Goal: Task Accomplishment & Management: Use online tool/utility

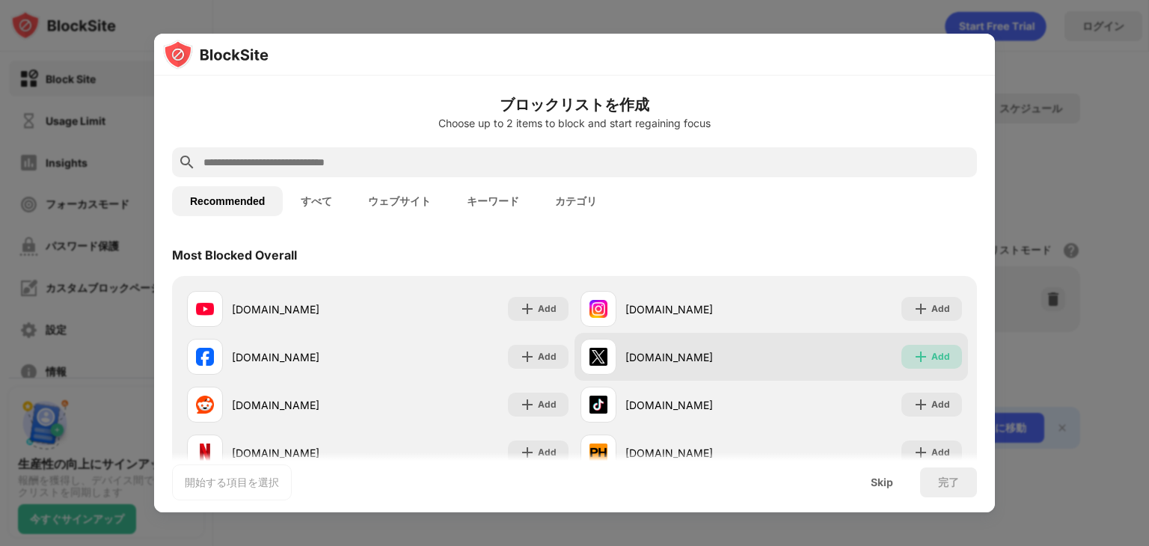
click at [931, 357] on div "Add" at bounding box center [940, 356] width 19 height 15
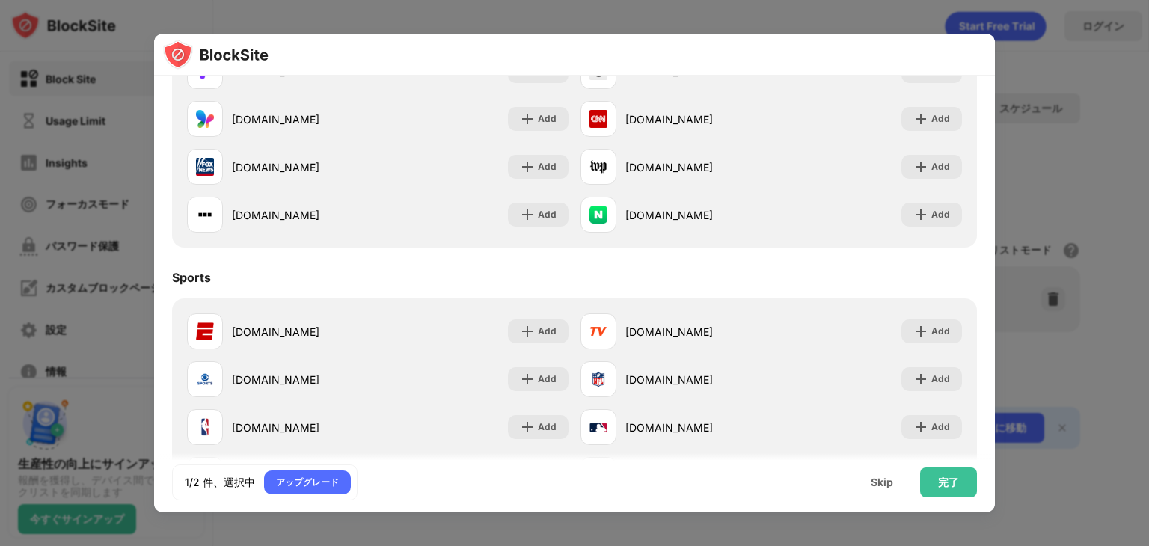
scroll to position [1409, 0]
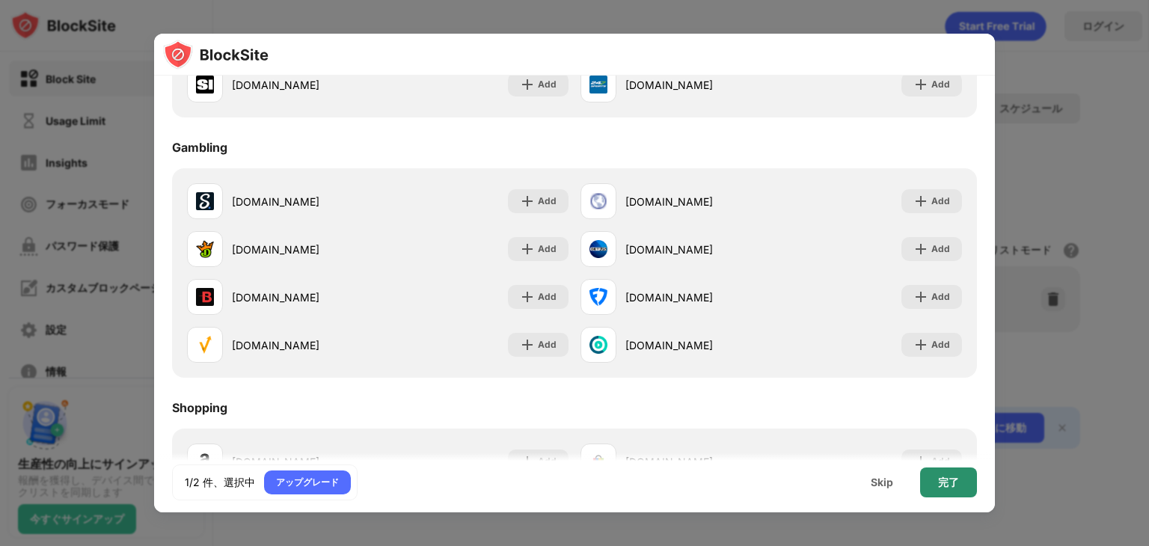
click at [964, 476] on div "完了" at bounding box center [948, 482] width 57 height 30
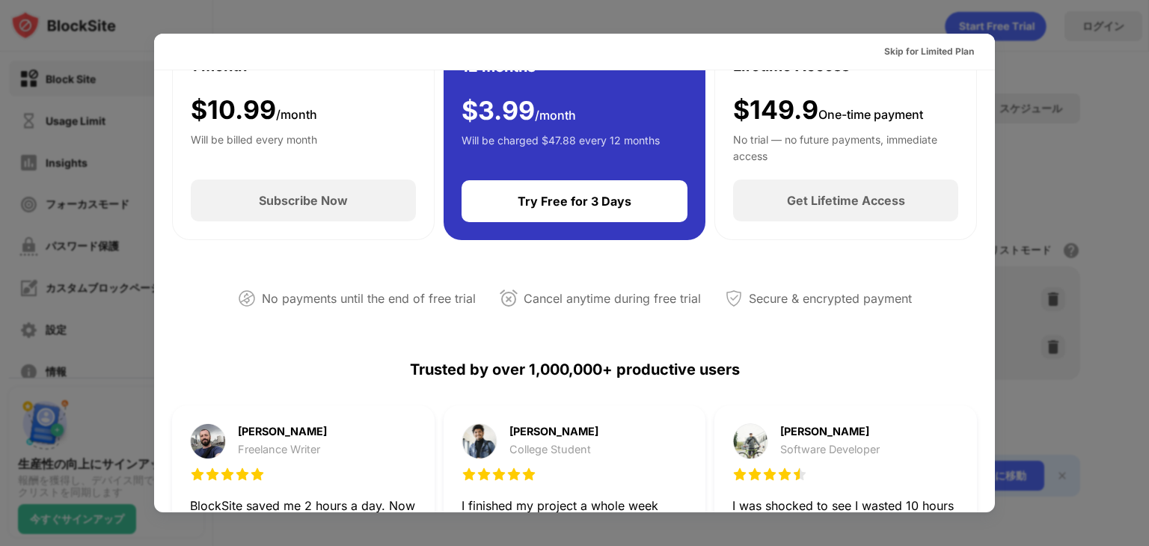
scroll to position [0, 0]
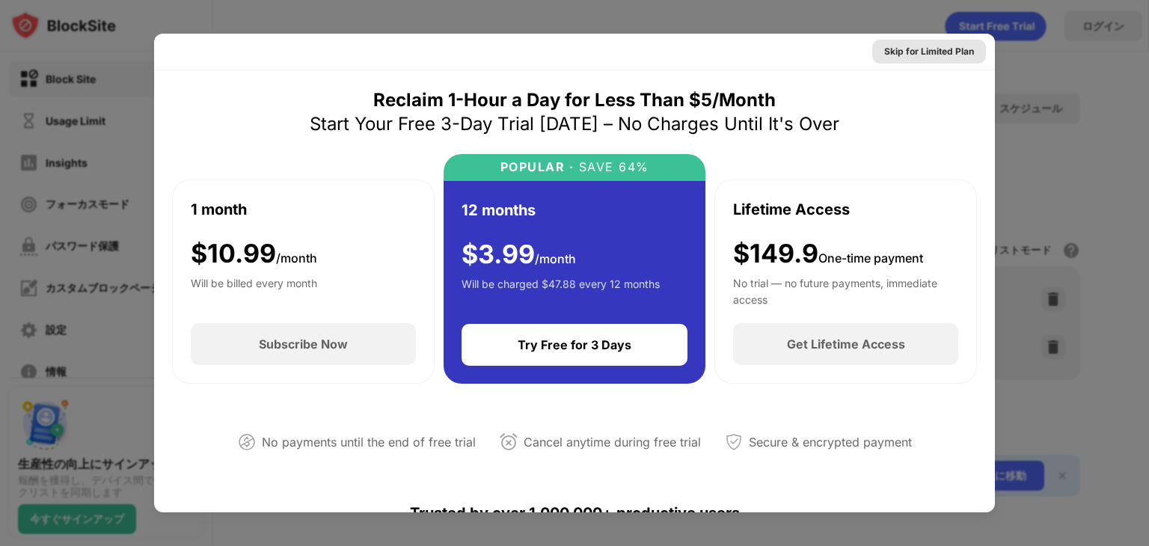
click at [950, 56] on div "Skip for Limited Plan" at bounding box center [929, 51] width 90 height 15
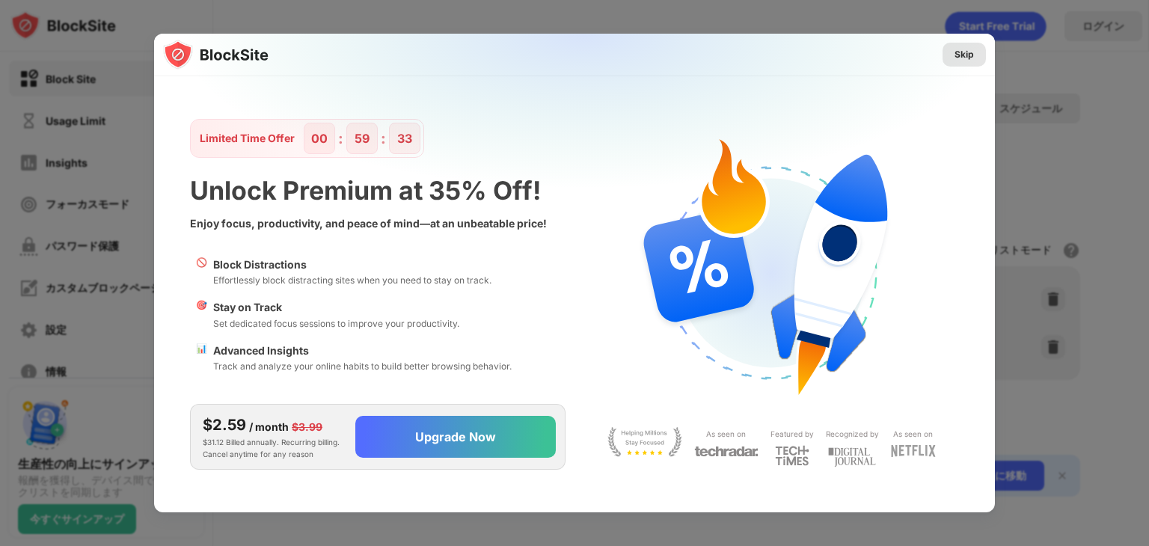
click at [961, 58] on div "Skip" at bounding box center [963, 54] width 19 height 15
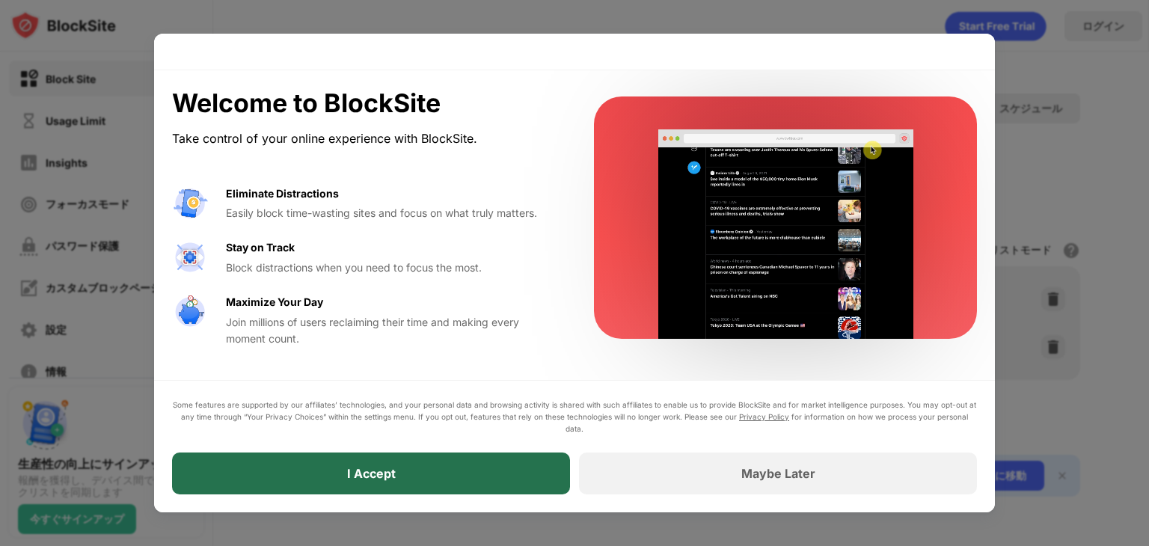
click at [489, 483] on div "I Accept" at bounding box center [371, 473] width 398 height 42
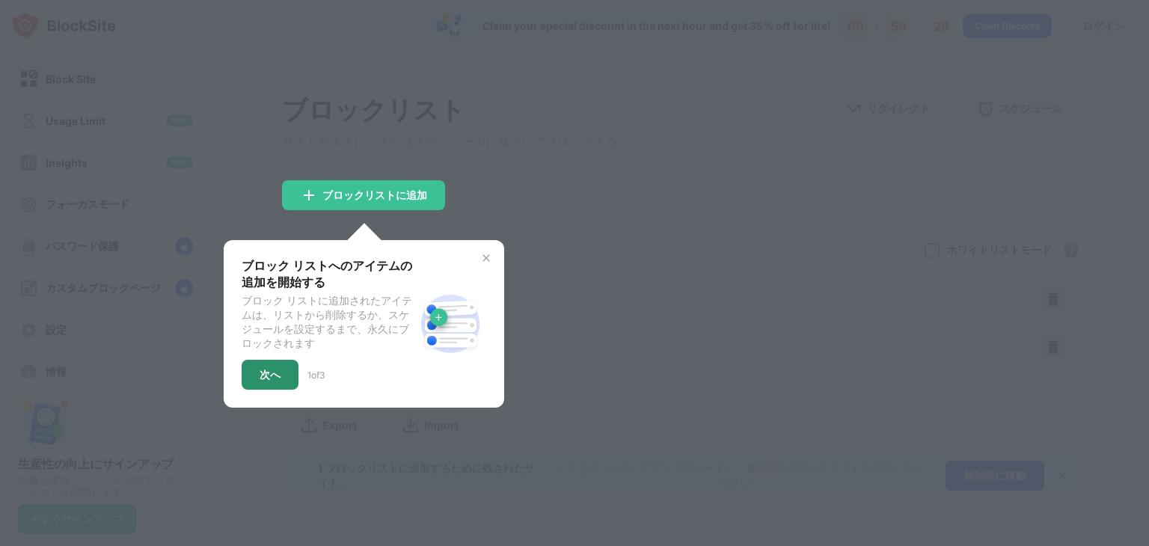
click at [277, 381] on div "次へ" at bounding box center [269, 375] width 21 height 12
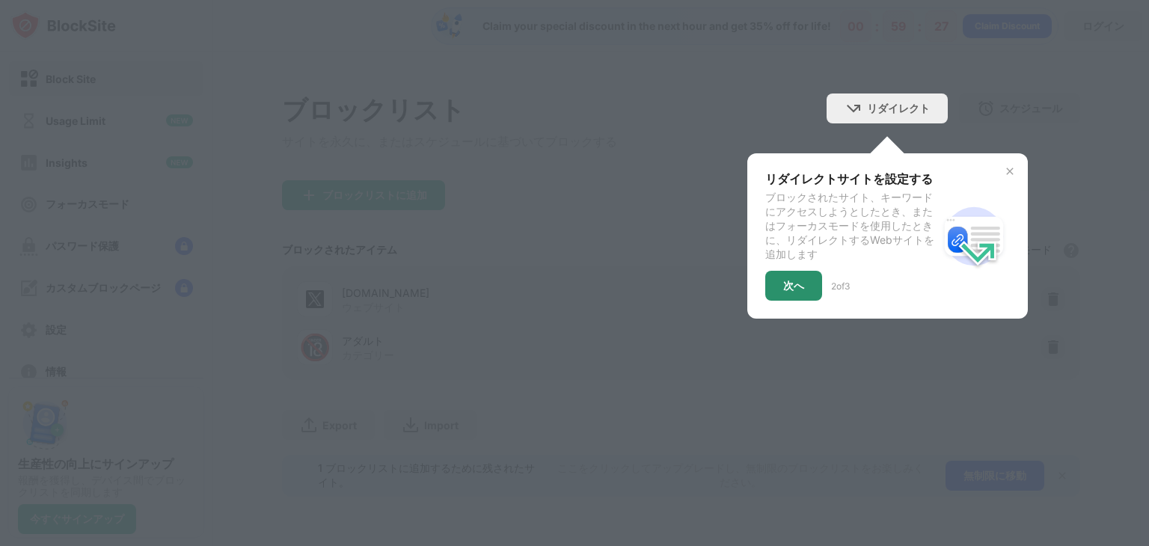
click at [795, 289] on div "次へ" at bounding box center [793, 286] width 21 height 12
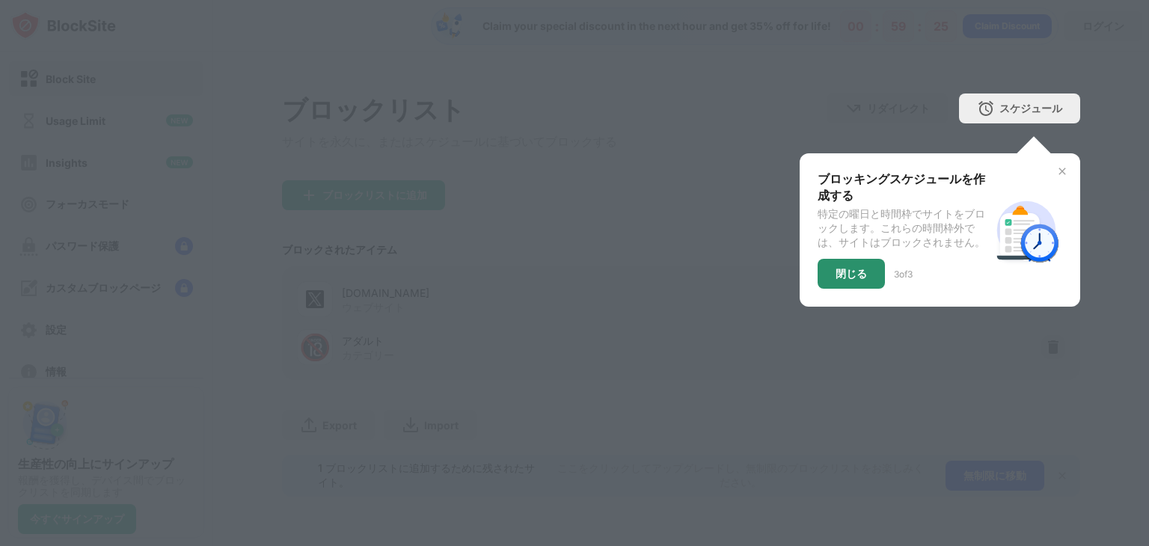
click at [870, 277] on div "閉じる" at bounding box center [850, 274] width 67 height 30
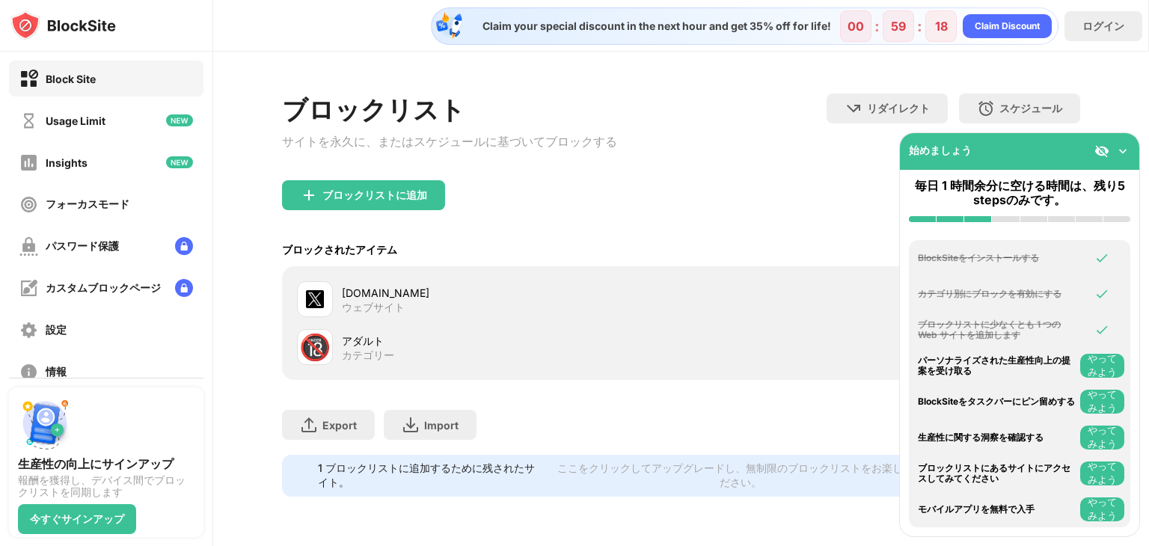
click at [1124, 150] on img at bounding box center [1122, 151] width 15 height 15
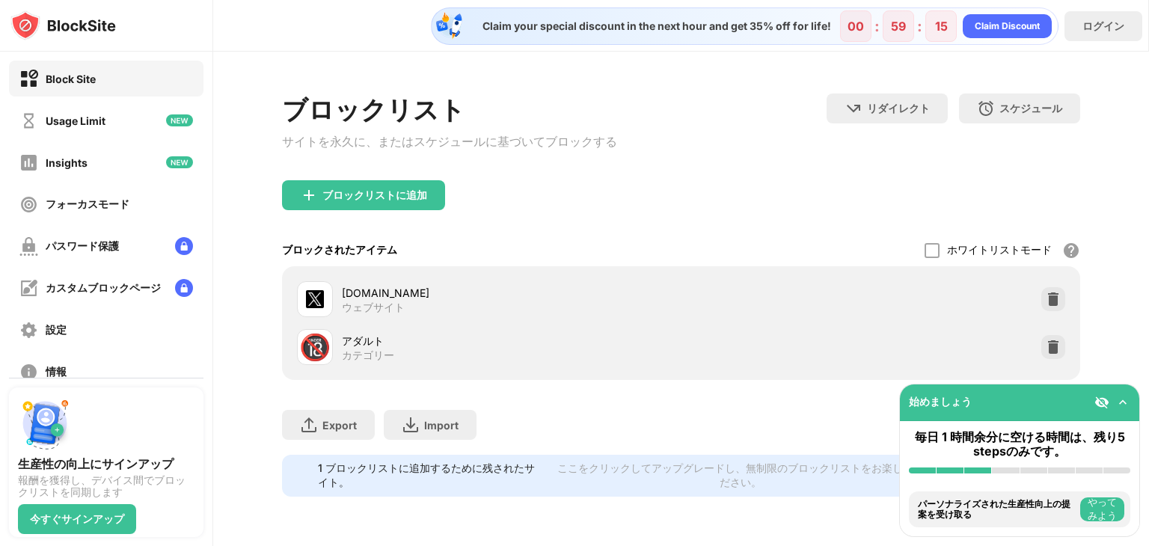
click at [377, 362] on div "カテゴリー" at bounding box center [368, 354] width 52 height 13
click at [368, 354] on div "カテゴリー" at bounding box center [368, 354] width 52 height 13
click at [1122, 402] on img at bounding box center [1122, 402] width 15 height 15
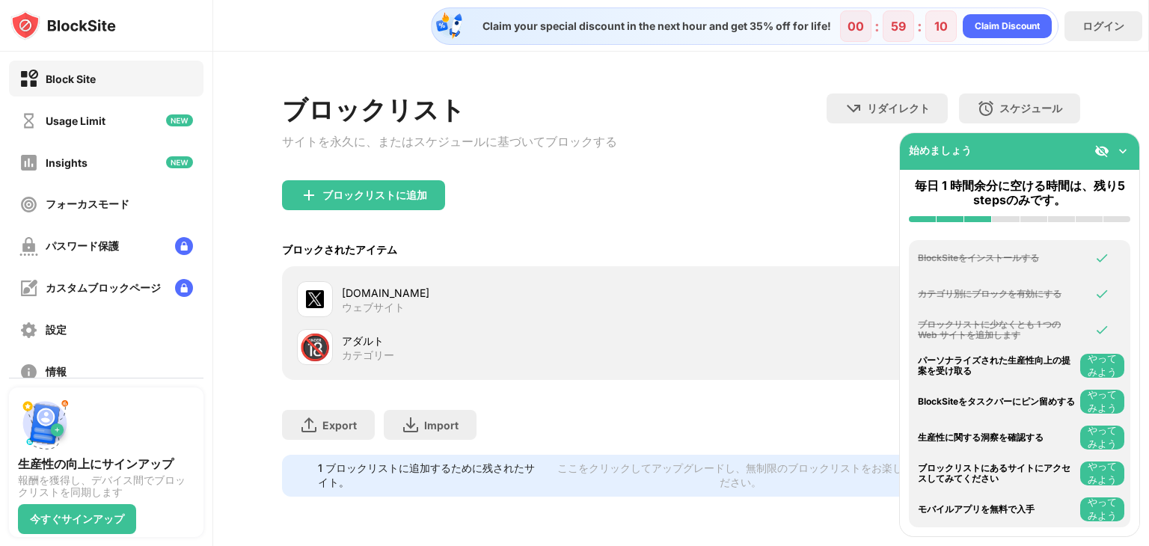
click at [1118, 153] on img at bounding box center [1122, 151] width 15 height 15
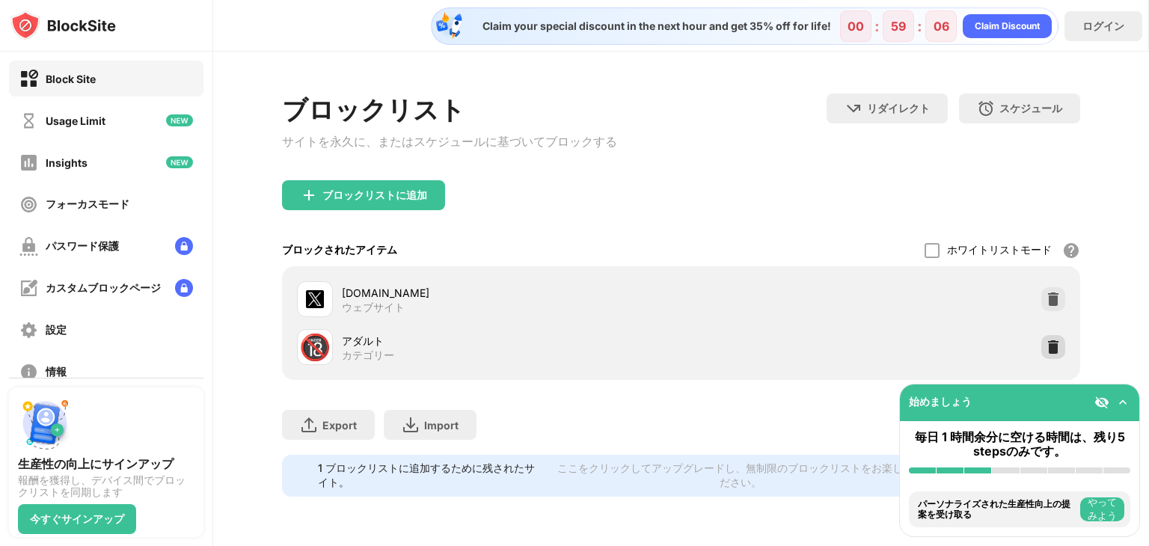
click at [1057, 354] on img at bounding box center [1052, 347] width 15 height 15
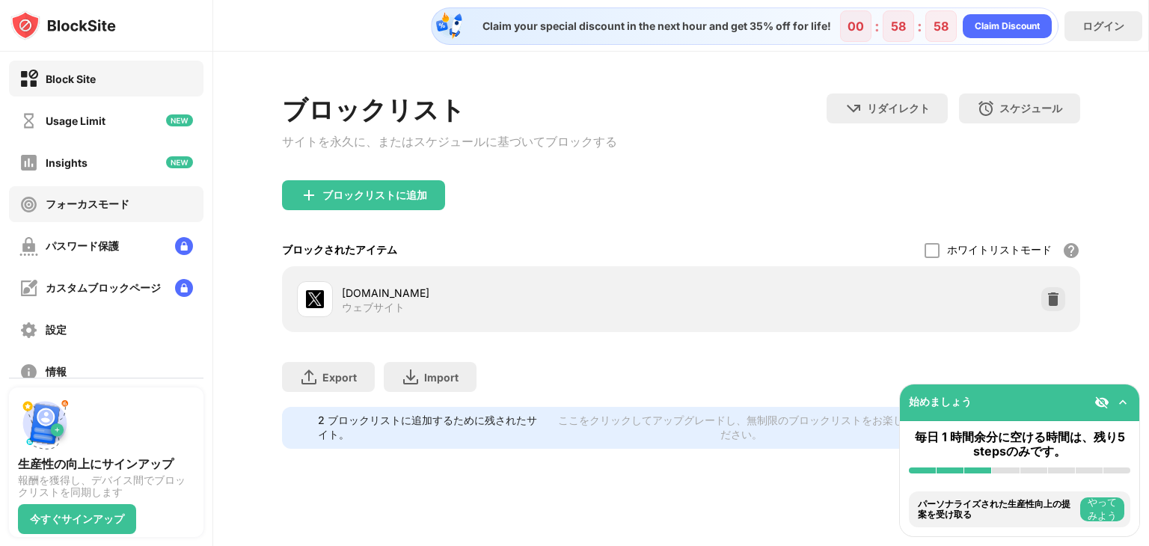
click at [92, 197] on div "フォーカスモード" at bounding box center [88, 204] width 84 height 14
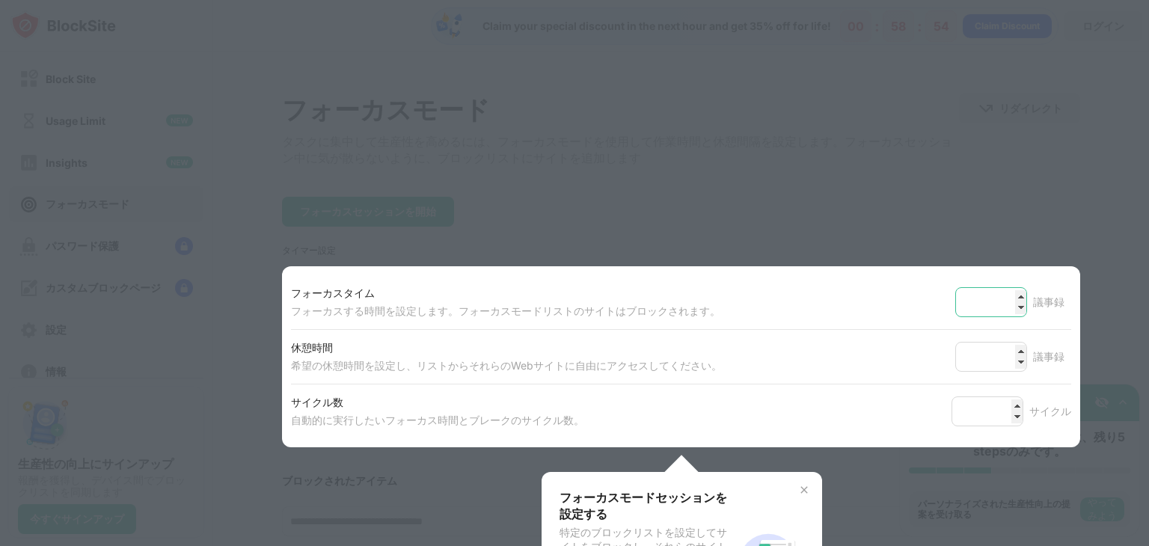
click at [1009, 298] on input "**" at bounding box center [991, 302] width 72 height 30
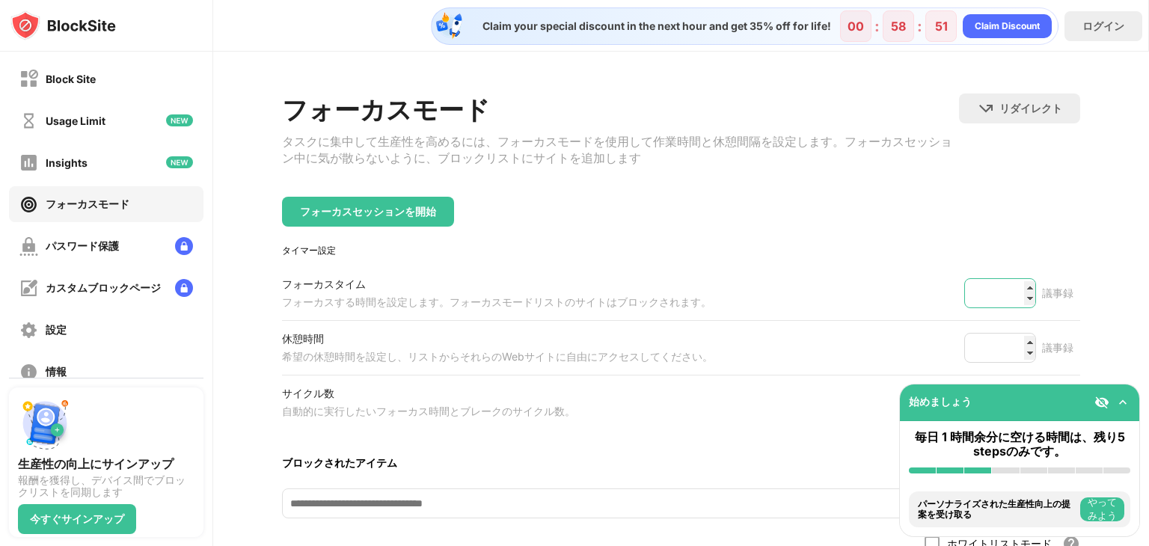
click at [1019, 292] on input "**" at bounding box center [1000, 293] width 72 height 30
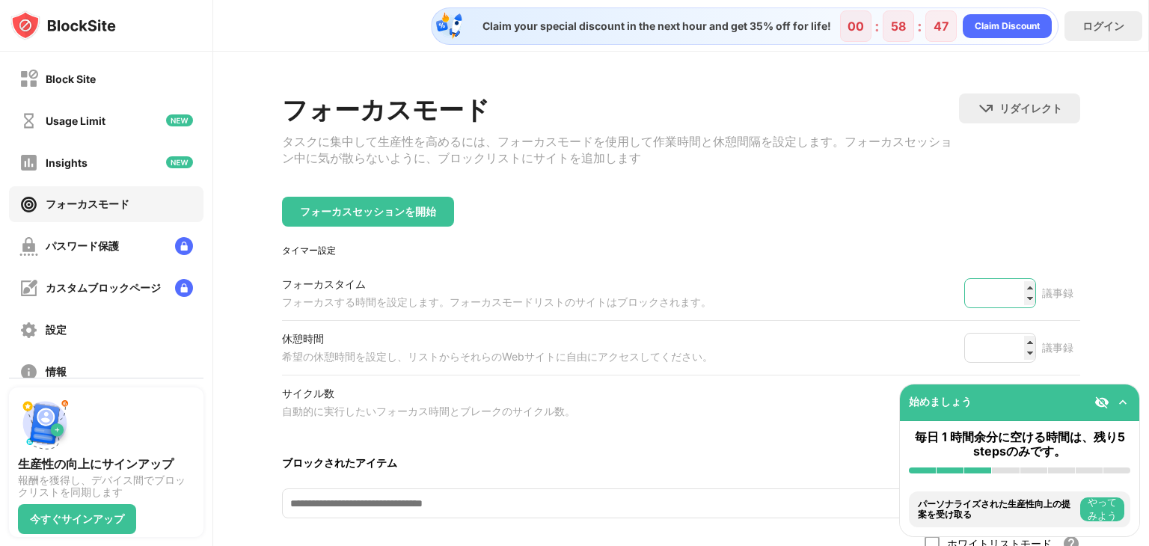
click at [1019, 292] on input "**" at bounding box center [1000, 293] width 72 height 30
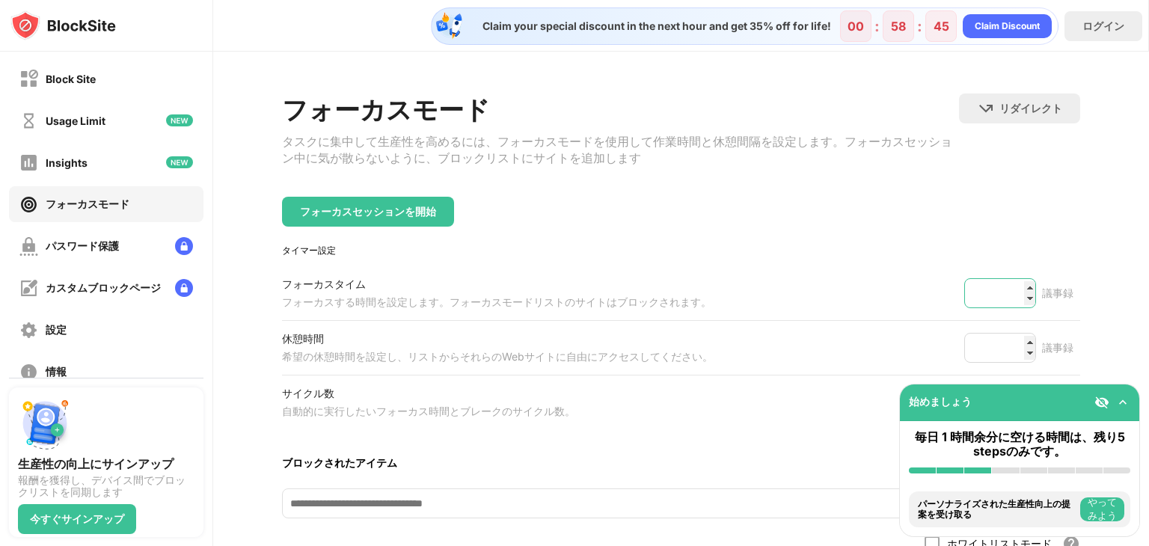
click at [1019, 292] on input "**" at bounding box center [1000, 293] width 72 height 30
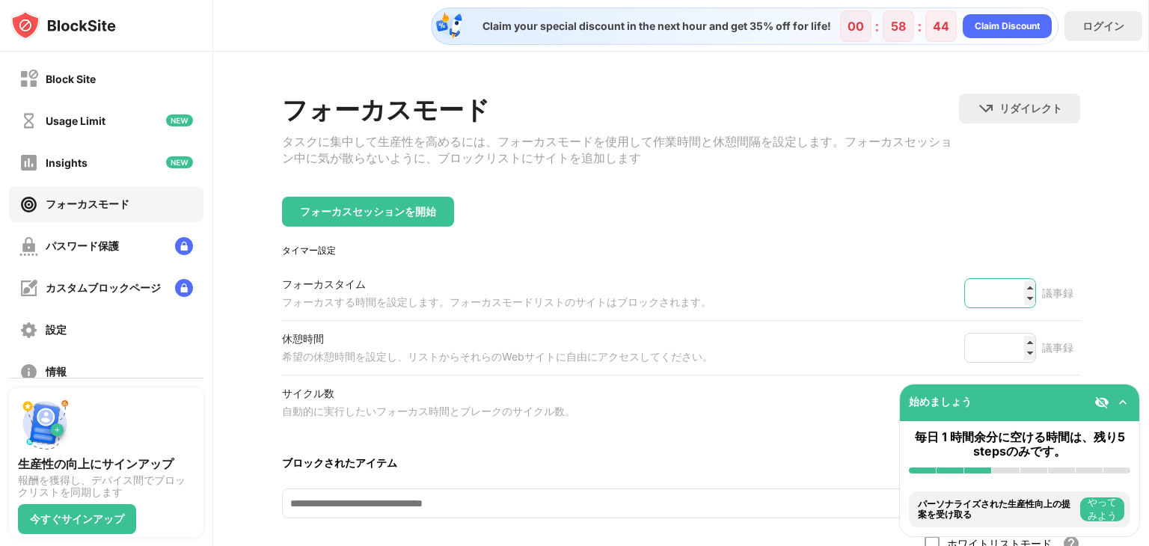
click at [1019, 292] on input "**" at bounding box center [1000, 293] width 72 height 30
type input "**"
click at [1017, 303] on input "**" at bounding box center [1000, 293] width 72 height 30
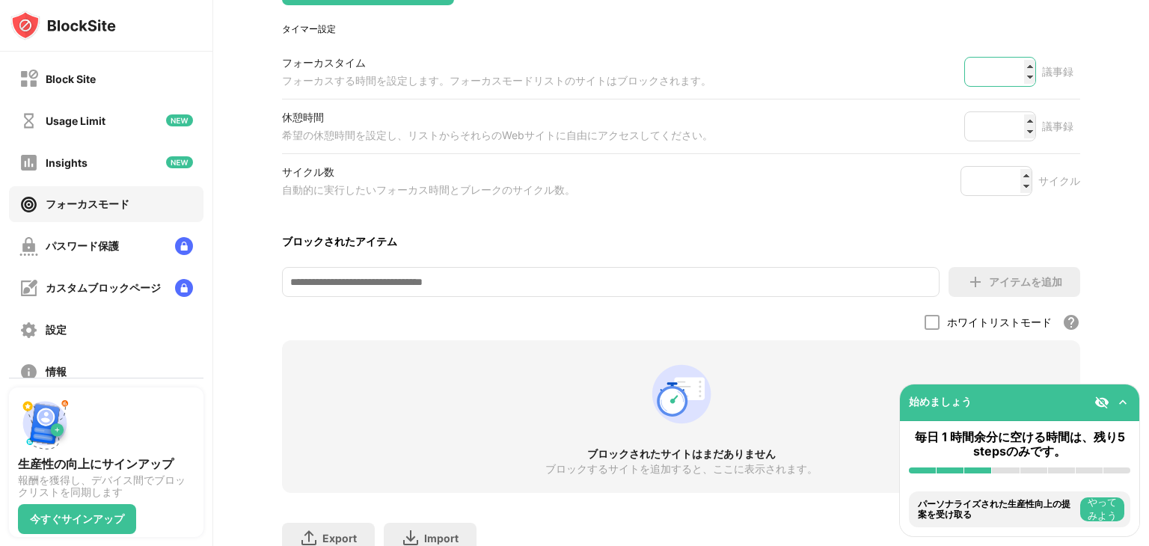
scroll to position [224, 0]
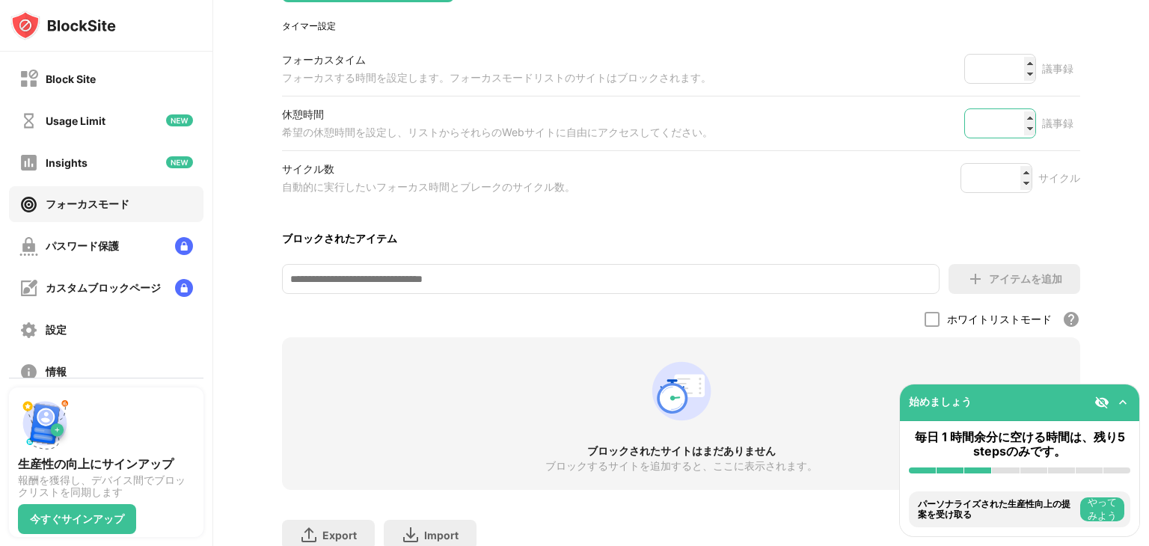
click at [1019, 135] on input "*" at bounding box center [1000, 123] width 72 height 30
type input "*"
click at [1019, 135] on input "*" at bounding box center [1000, 123] width 72 height 30
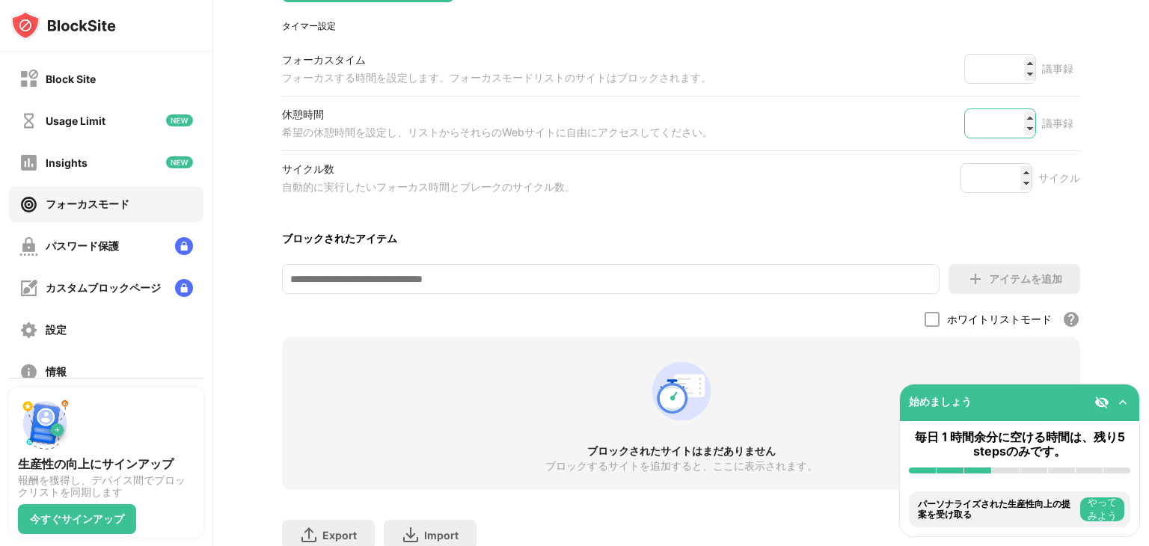
click at [1019, 135] on input "*" at bounding box center [1000, 123] width 72 height 30
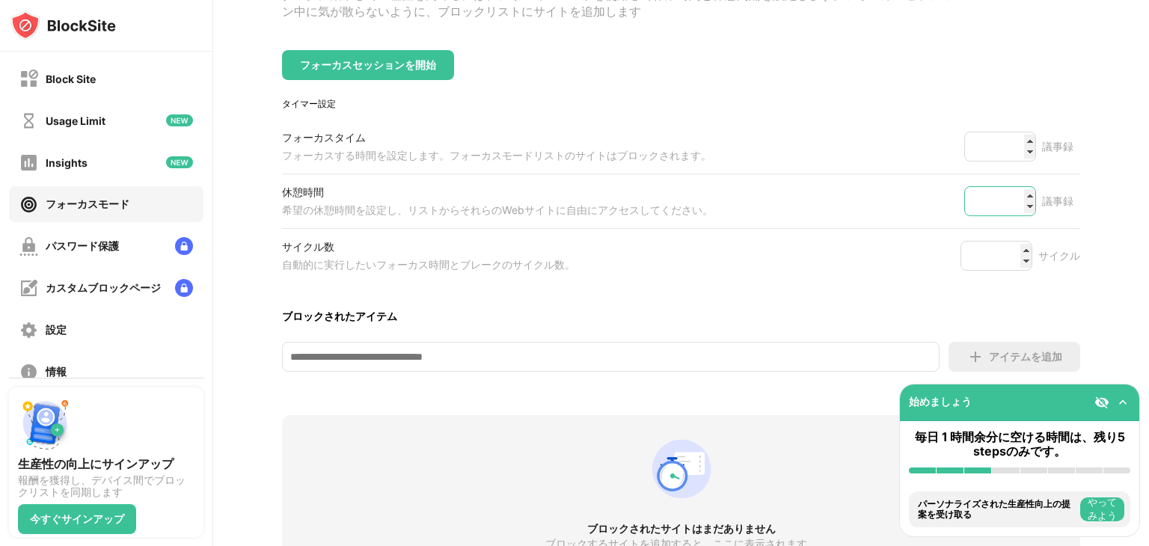
scroll to position [150, 0]
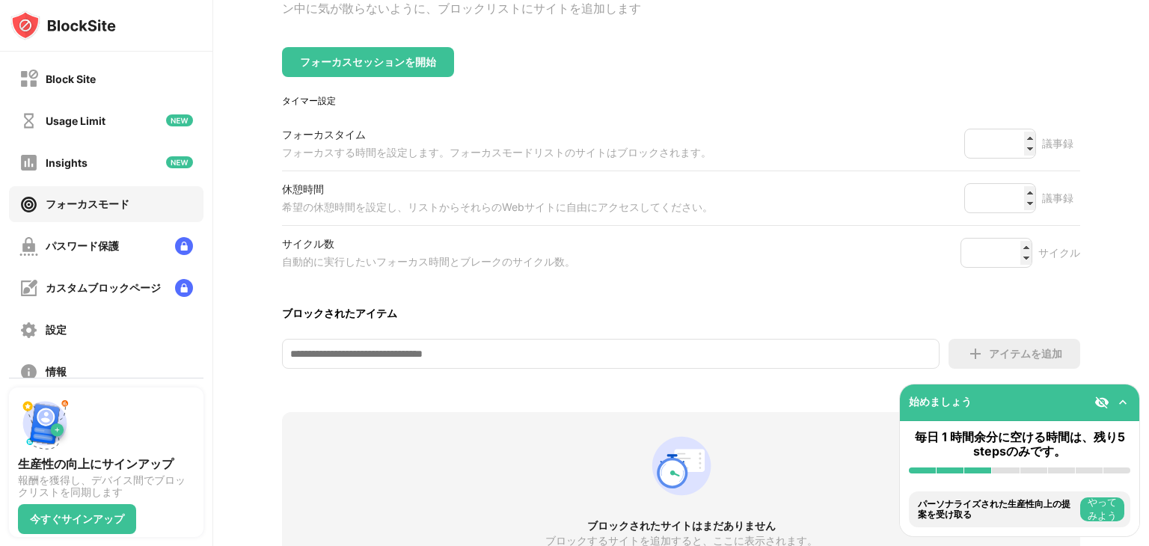
click at [1110, 515] on button "やってみよう" at bounding box center [1102, 509] width 44 height 24
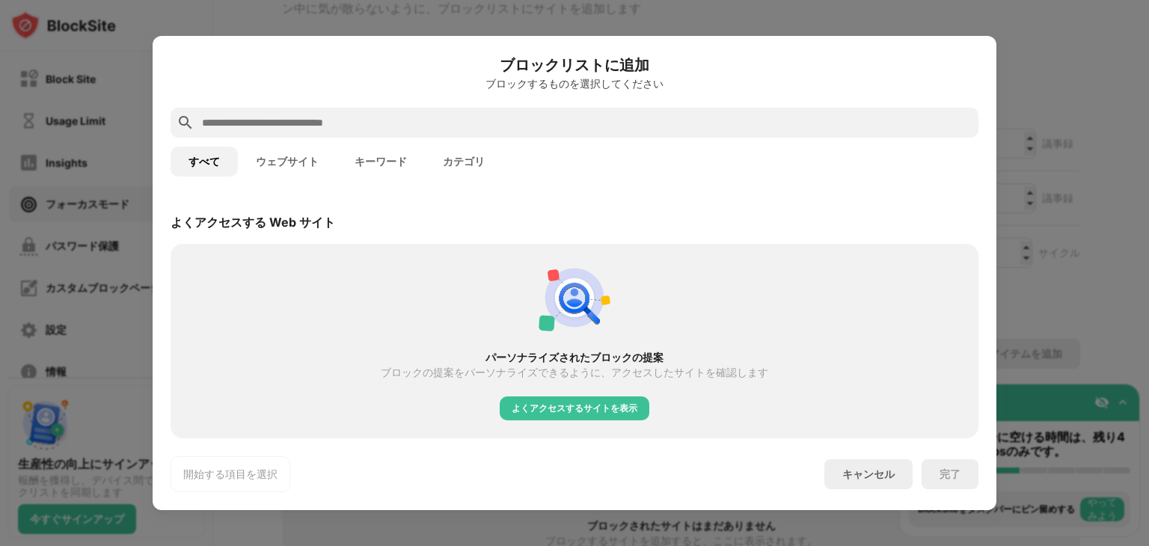
scroll to position [520, 0]
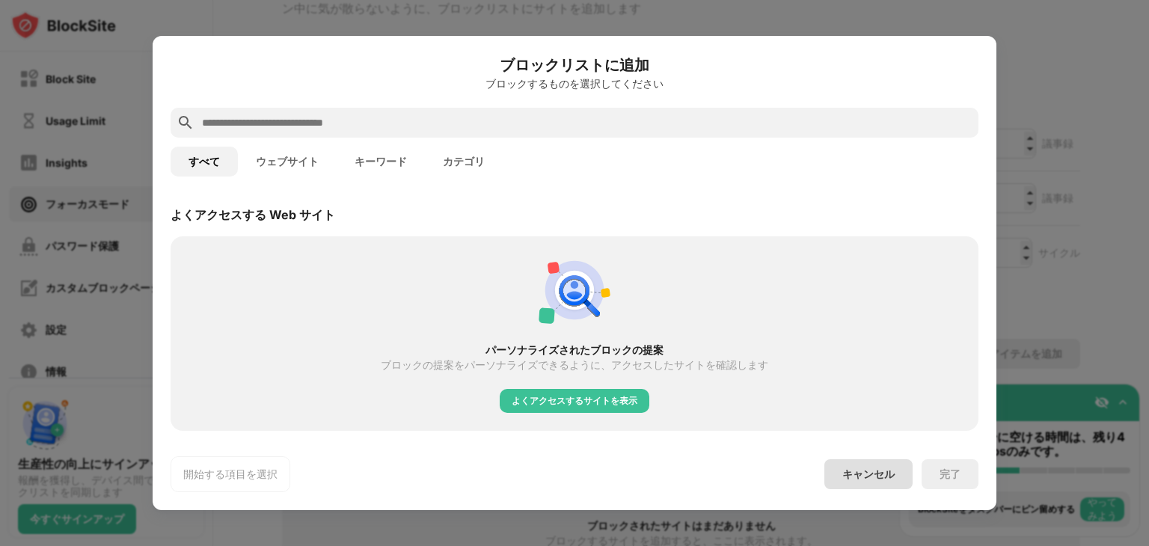
click at [875, 482] on div "キャンセル" at bounding box center [868, 474] width 88 height 30
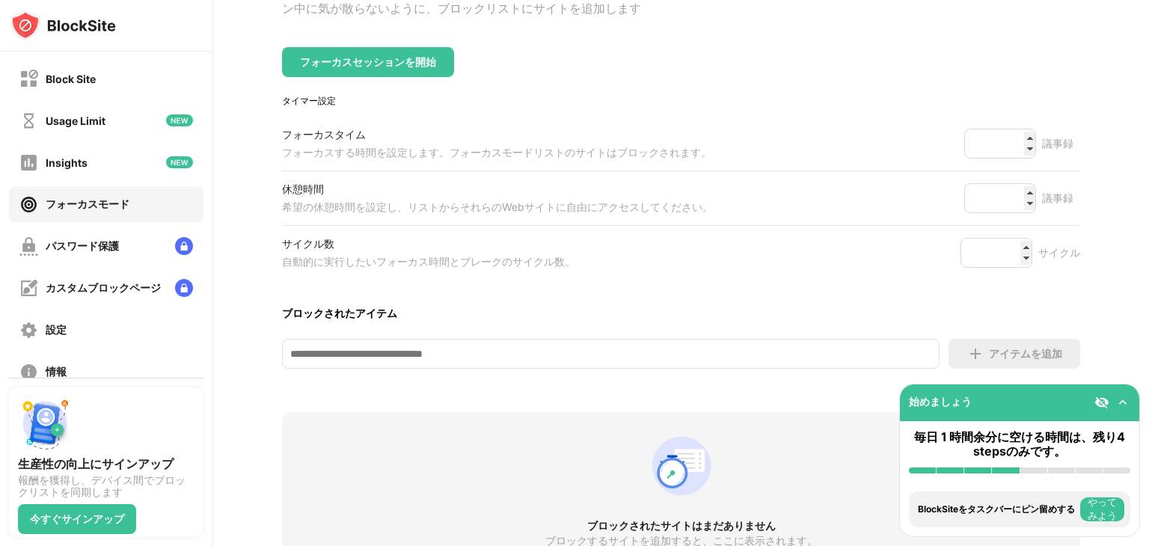
click at [1102, 509] on button "やってみよう" at bounding box center [1102, 509] width 44 height 24
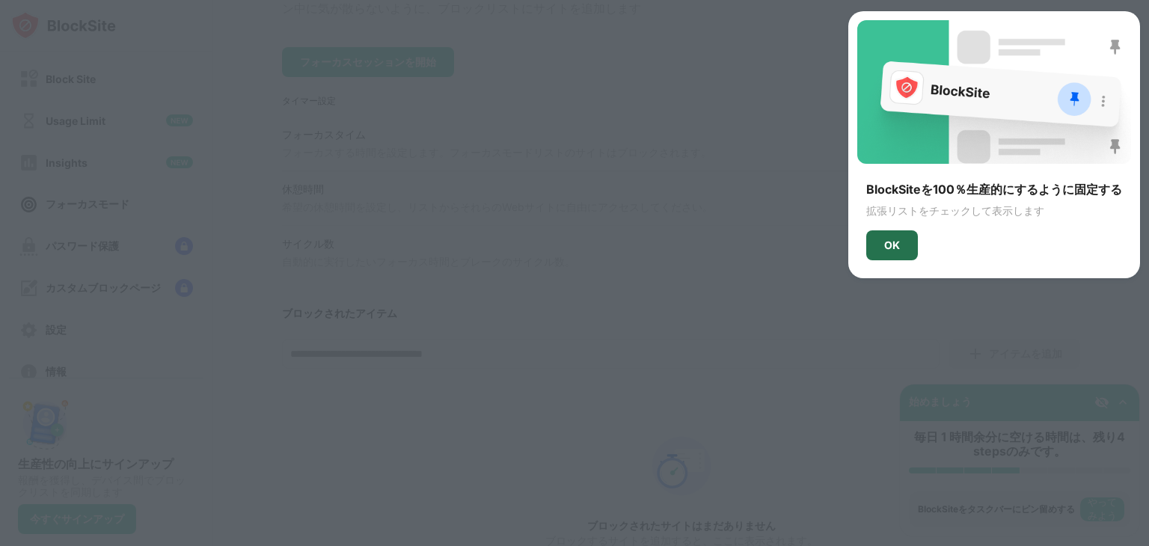
click at [889, 251] on div "OK" at bounding box center [892, 245] width 16 height 12
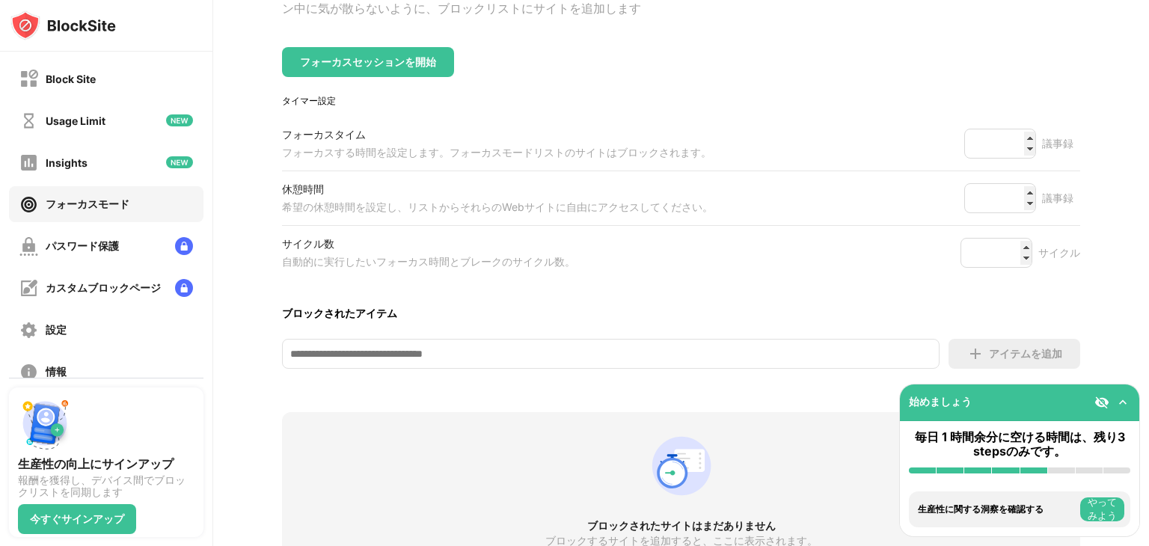
click at [1101, 512] on button "やってみよう" at bounding box center [1102, 509] width 44 height 24
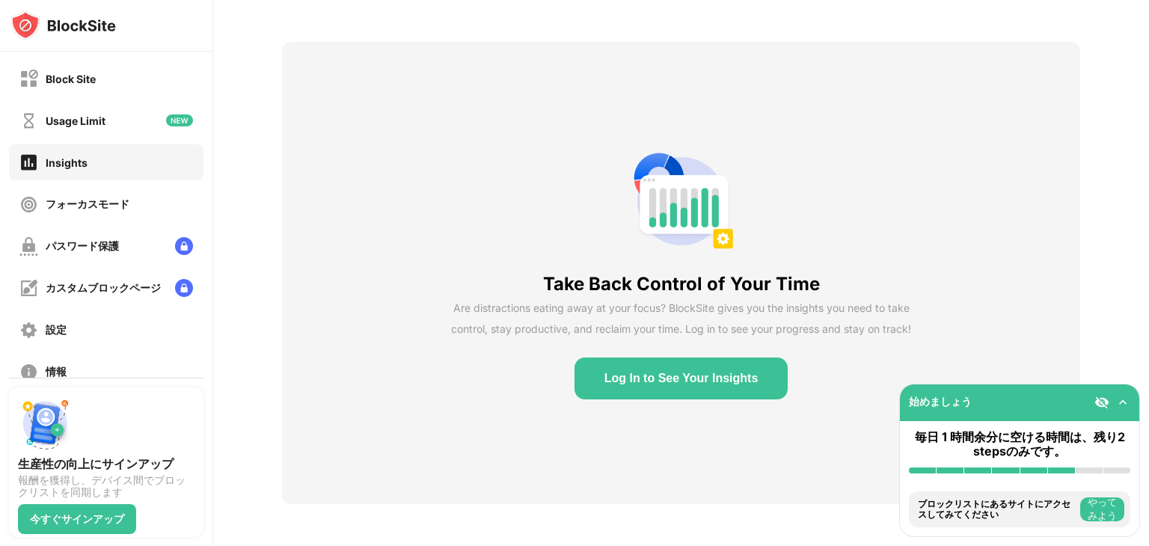
scroll to position [63, 0]
click at [1104, 512] on button "やってみよう" at bounding box center [1102, 509] width 44 height 24
click at [1098, 503] on button "やってみよう" at bounding box center [1102, 509] width 44 height 24
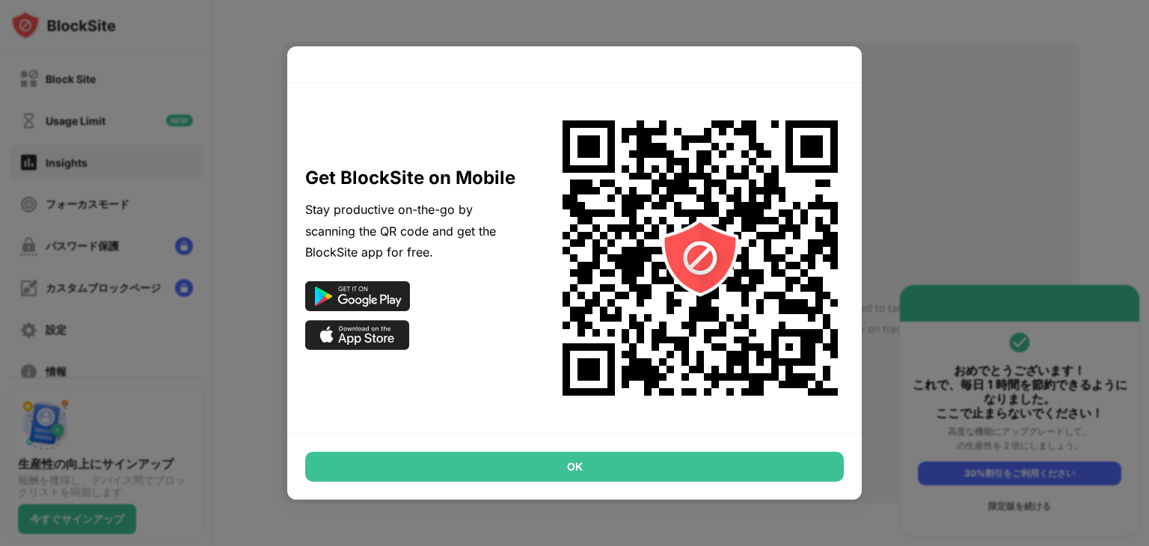
click at [629, 472] on div "OK" at bounding box center [574, 467] width 538 height 30
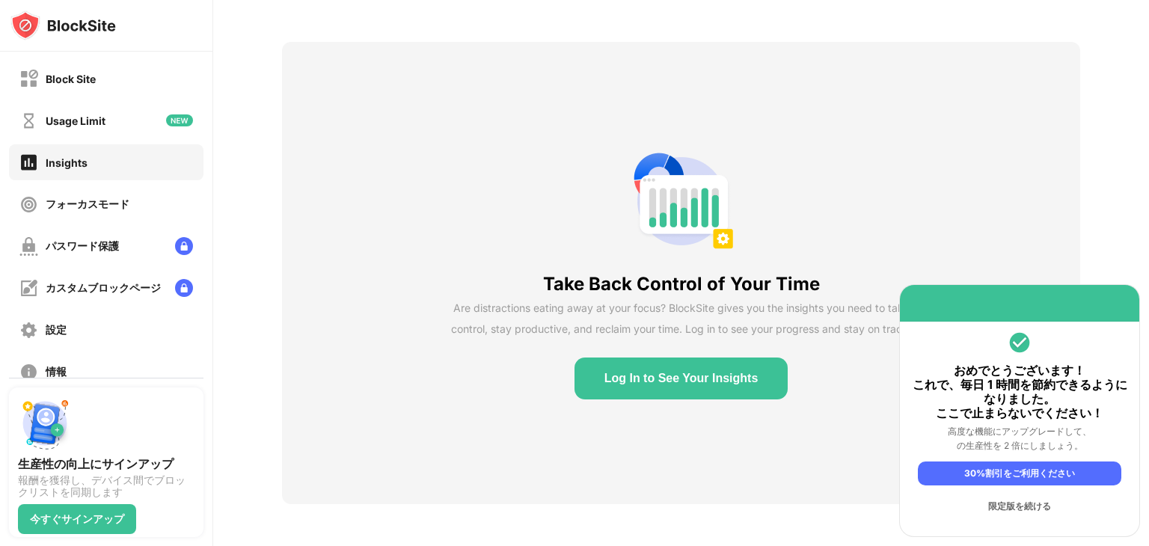
click at [1041, 512] on div "限定版を続ける" at bounding box center [1019, 506] width 203 height 24
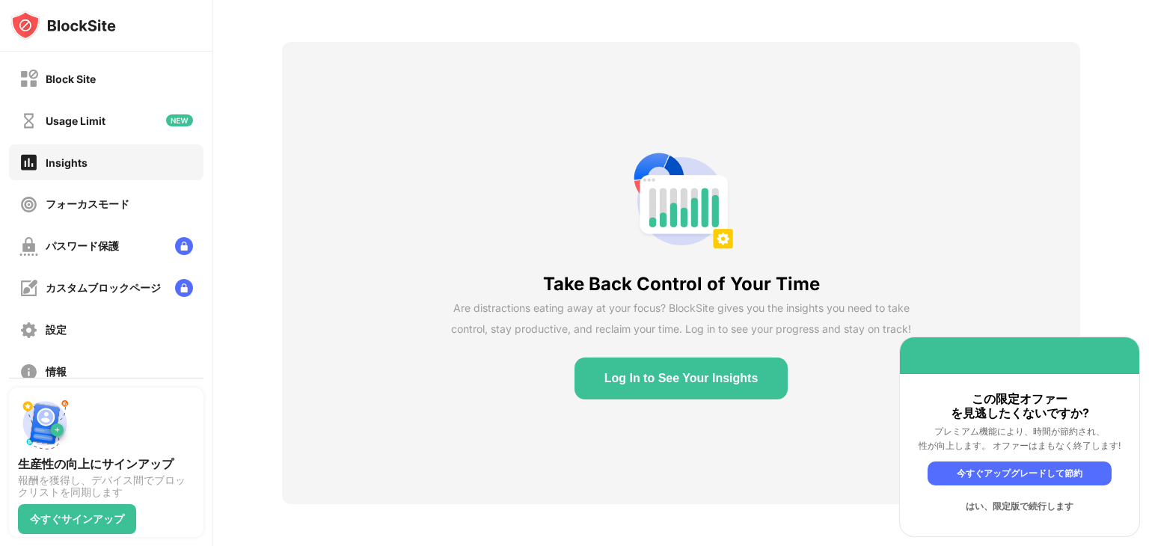
click at [1042, 509] on div "はい、限定版で続行します" at bounding box center [1019, 506] width 184 height 24
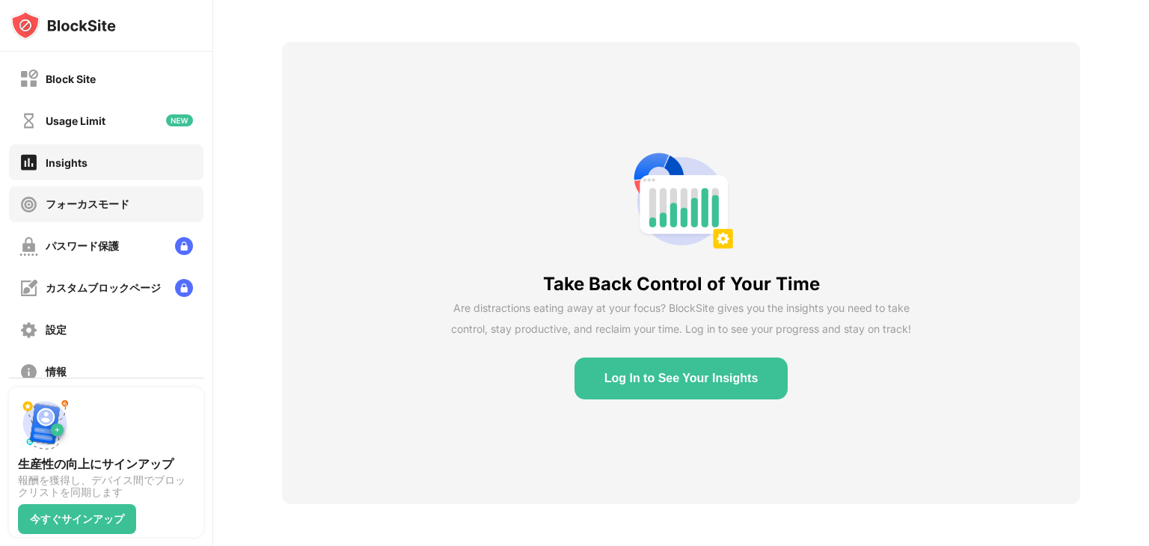
click at [91, 207] on div "フォーカスモード" at bounding box center [88, 204] width 84 height 14
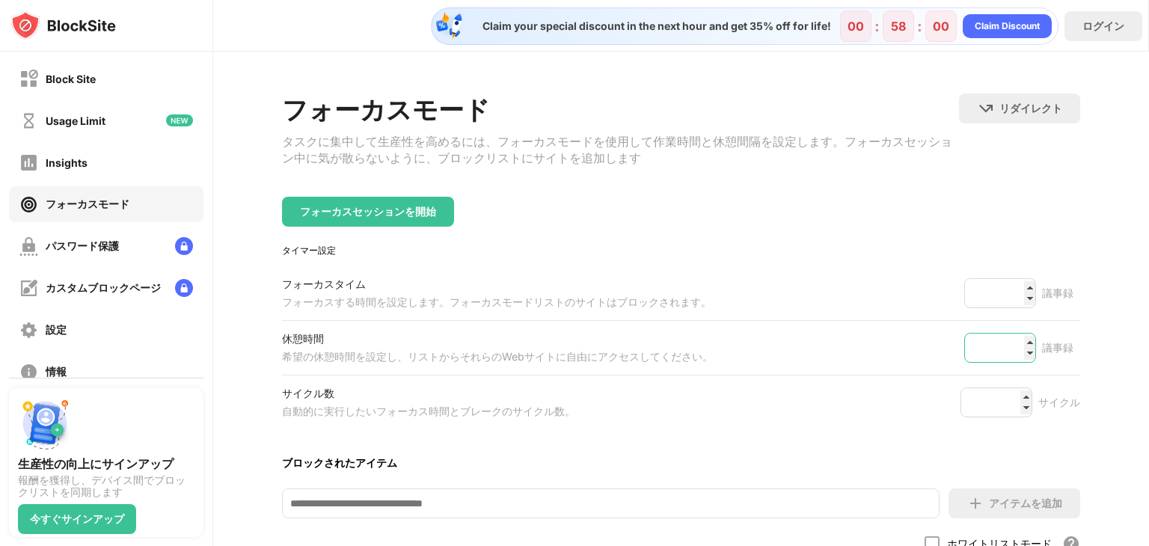
click at [1019, 360] on input "*" at bounding box center [1000, 348] width 72 height 30
type input "*"
click at [1016, 414] on input "*" at bounding box center [996, 402] width 72 height 30
click at [1018, 345] on input "*" at bounding box center [1000, 348] width 72 height 30
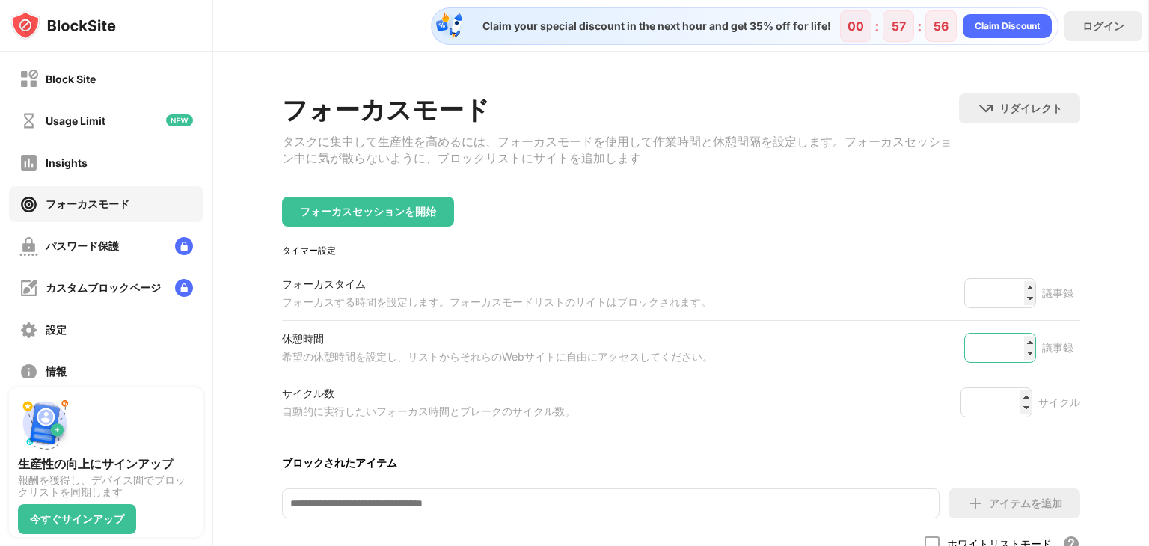
click at [1018, 345] on input "*" at bounding box center [1000, 348] width 72 height 30
type input "*"
click at [1018, 345] on input "*" at bounding box center [1000, 348] width 72 height 30
click at [417, 224] on div "フォーカスセッションを開始" at bounding box center [368, 212] width 172 height 30
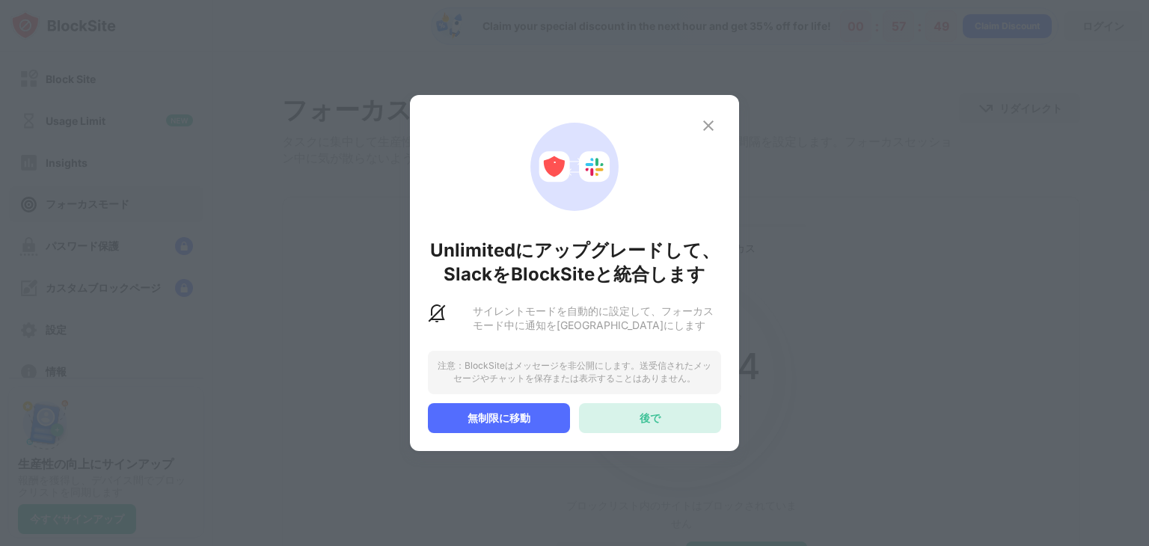
click at [675, 425] on div "後で" at bounding box center [650, 418] width 142 height 30
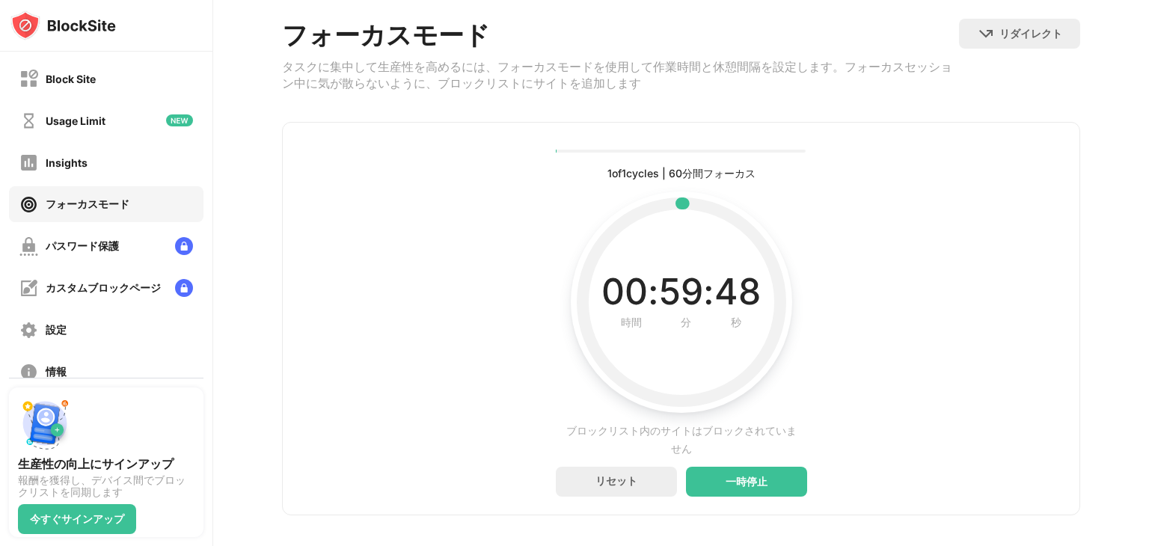
scroll to position [101, 0]
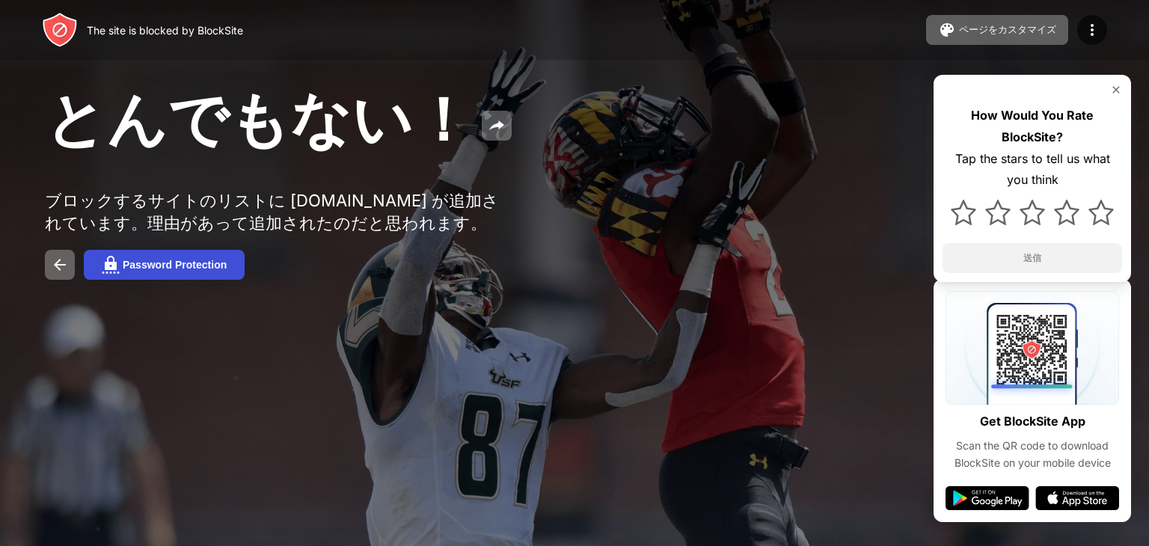
click at [221, 271] on div "Password Protection" at bounding box center [175, 265] width 104 height 12
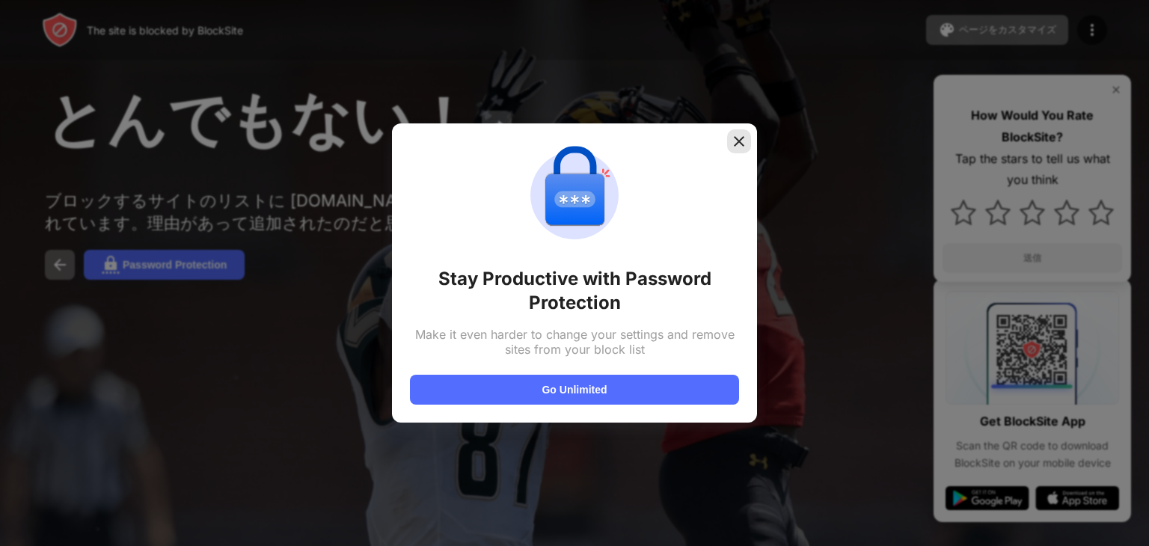
click at [590, 135] on img at bounding box center [738, 141] width 15 height 15
